Goal: Task Accomplishment & Management: Manage account settings

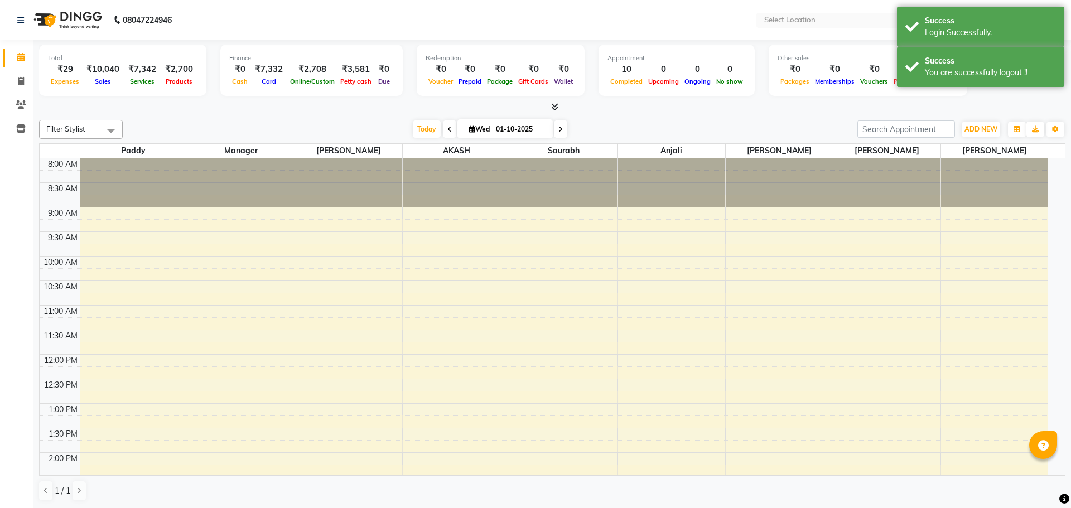
select select "en"
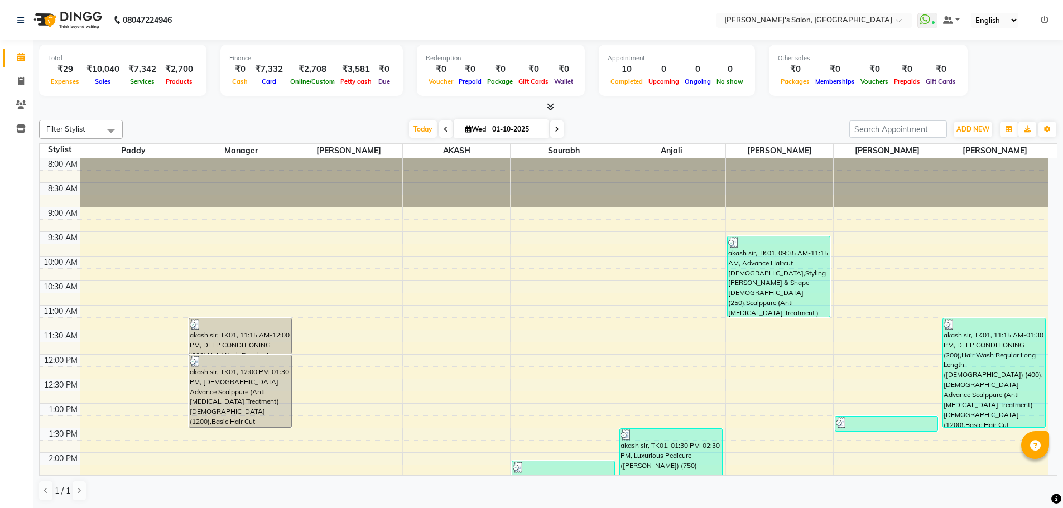
click at [778, 131] on div "[DATE] [DATE]" at bounding box center [485, 129] width 715 height 17
click at [546, 104] on span at bounding box center [548, 108] width 12 height 12
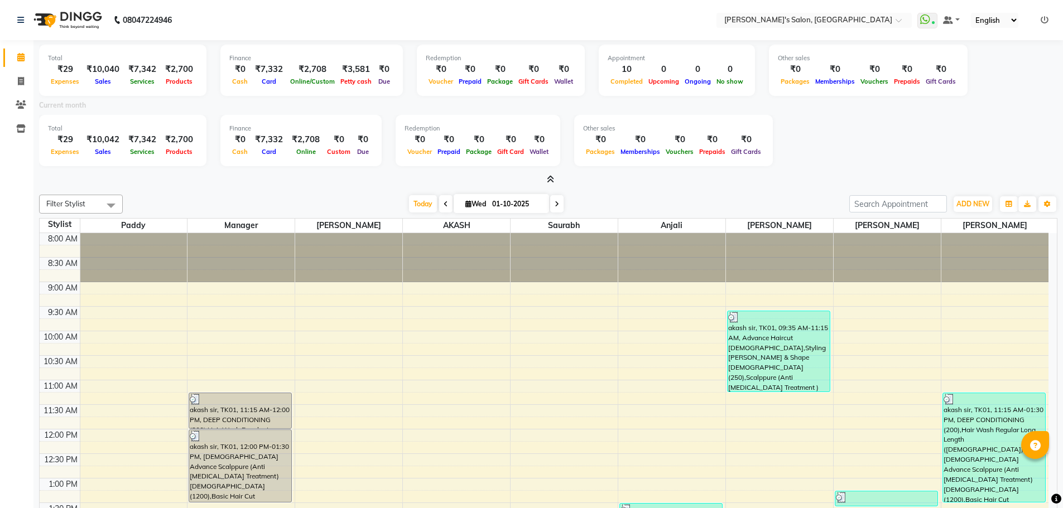
click at [549, 176] on icon at bounding box center [550, 179] width 7 height 8
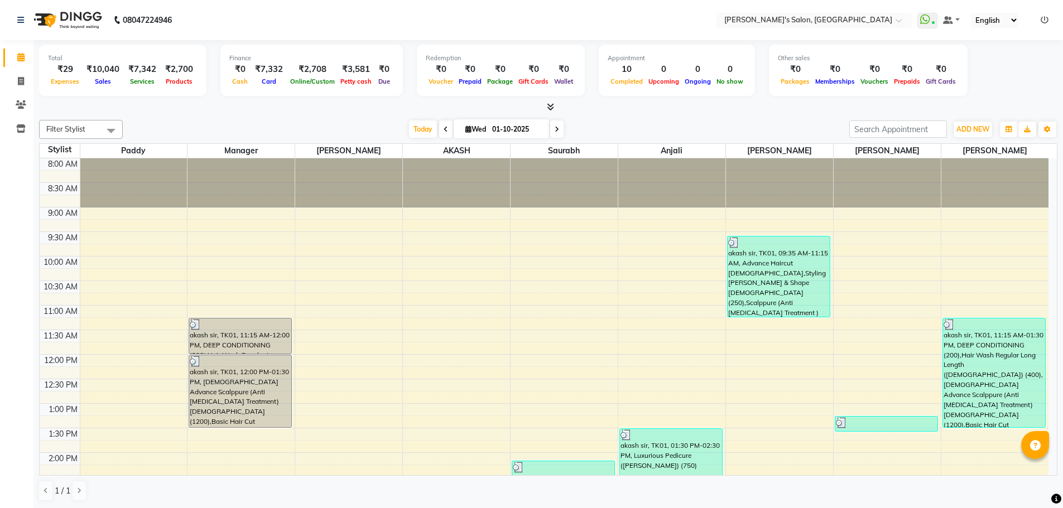
click at [1044, 16] on icon at bounding box center [1044, 20] width 8 height 8
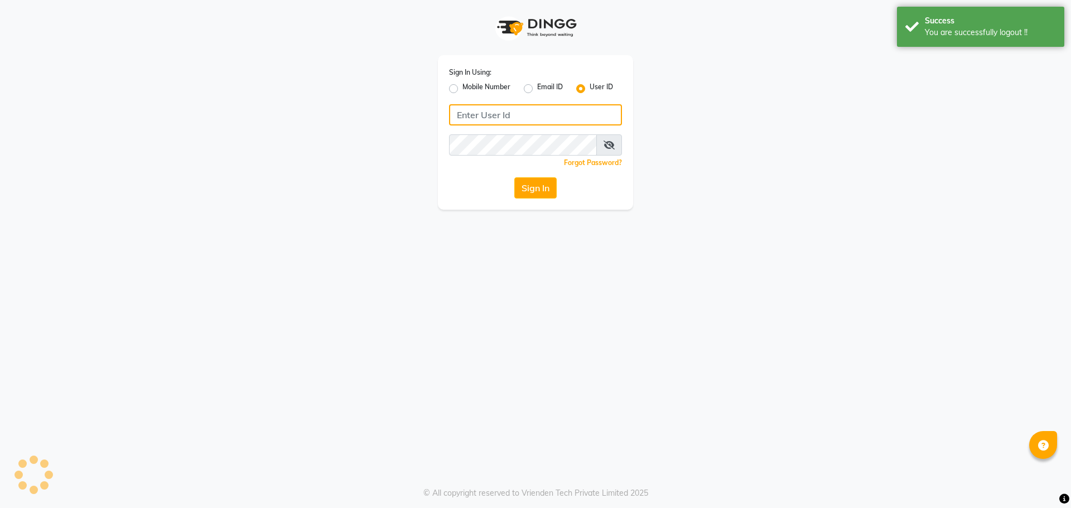
type input "8279543673"
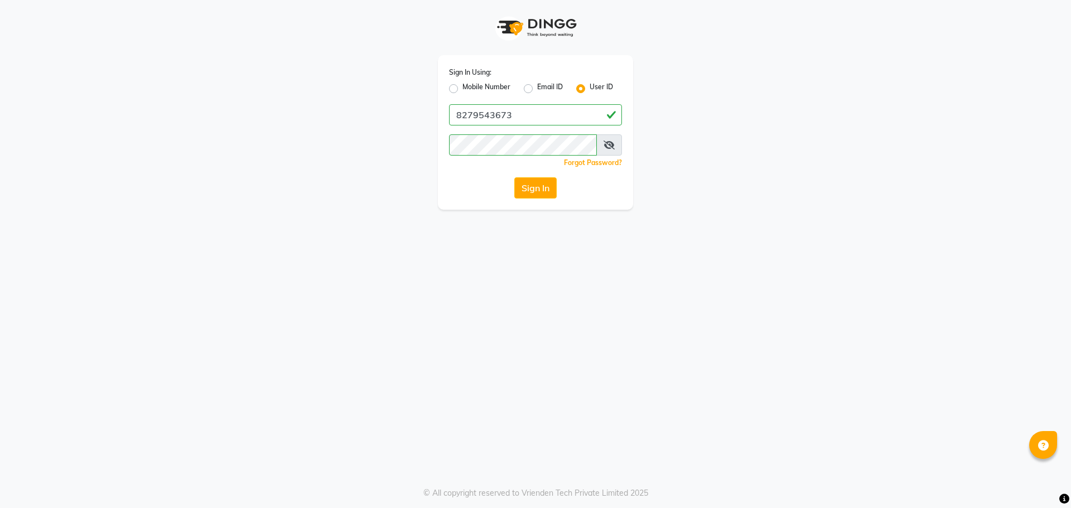
click at [462, 86] on label "Mobile Number" at bounding box center [486, 88] width 48 height 13
click at [462, 86] on input "Mobile Number" at bounding box center [465, 85] width 7 height 7
radio input "true"
radio input "false"
click at [548, 110] on input "Username" at bounding box center [554, 114] width 136 height 21
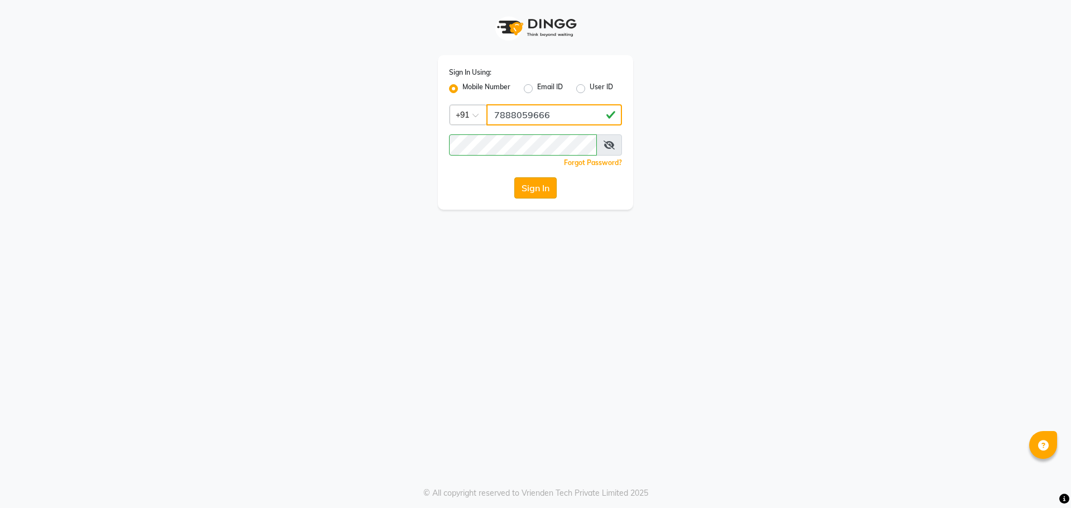
type input "7888059666"
click at [522, 189] on button "Sign In" at bounding box center [535, 187] width 42 height 21
